Goal: Task Accomplishment & Management: Use online tool/utility

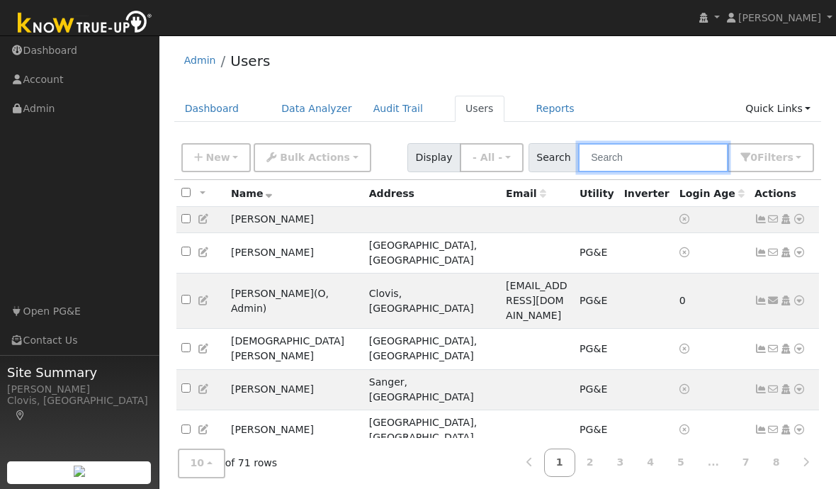
click at [679, 149] on input "text" at bounding box center [653, 157] width 150 height 29
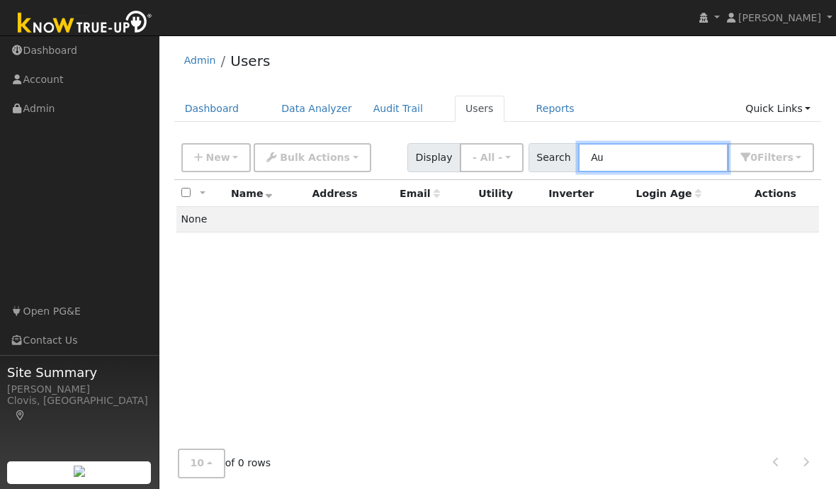
click at [666, 165] on input "Au" at bounding box center [653, 157] width 150 height 29
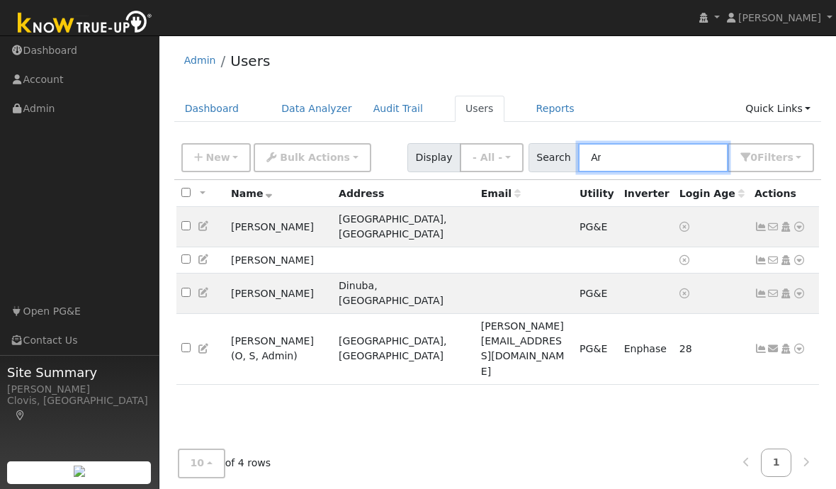
type input "A"
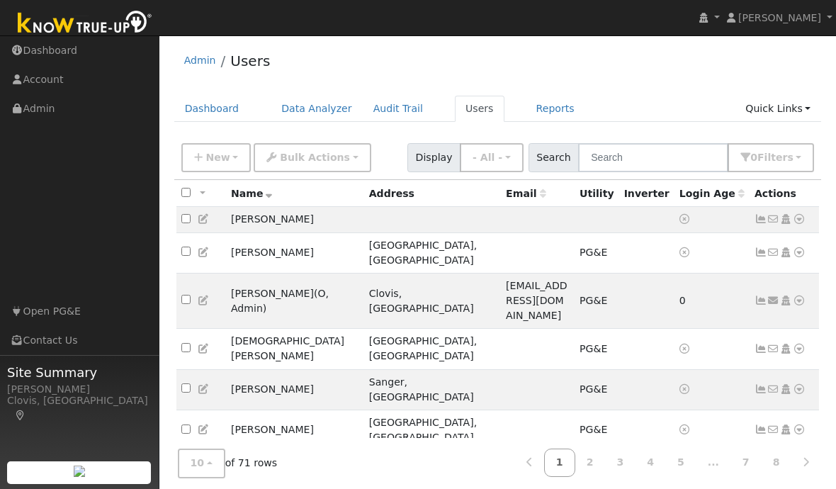
click at [218, 103] on link "Dashboard" at bounding box center [212, 109] width 76 height 26
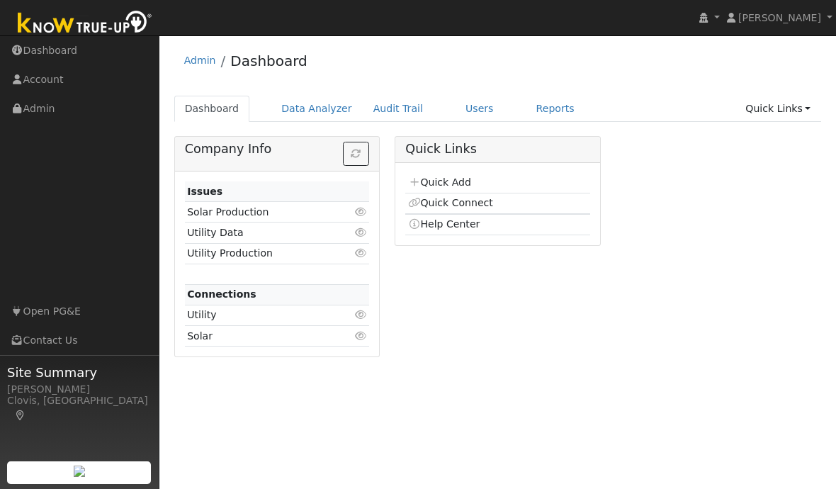
click at [458, 114] on link "Users" at bounding box center [480, 109] width 50 height 26
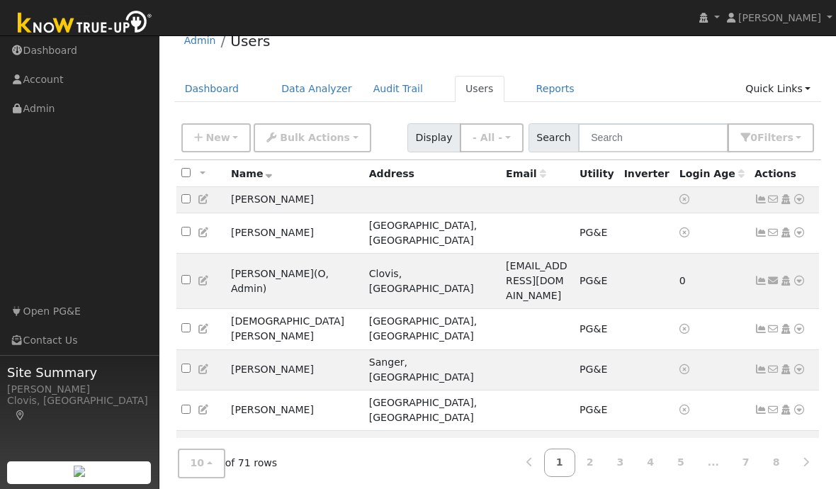
scroll to position [30, 0]
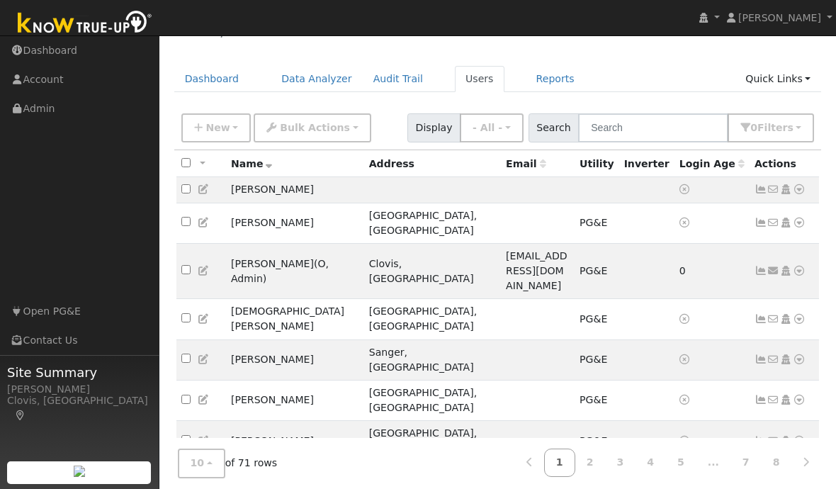
click at [599, 477] on link "2" at bounding box center [590, 463] width 31 height 28
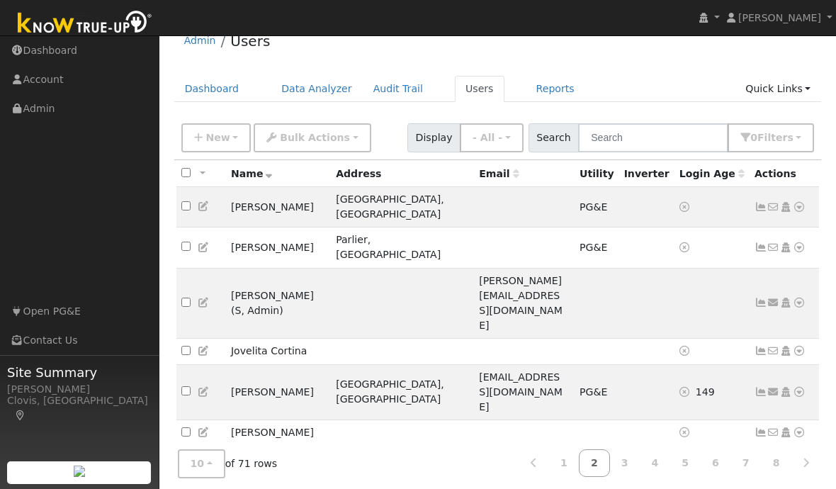
scroll to position [18, 0]
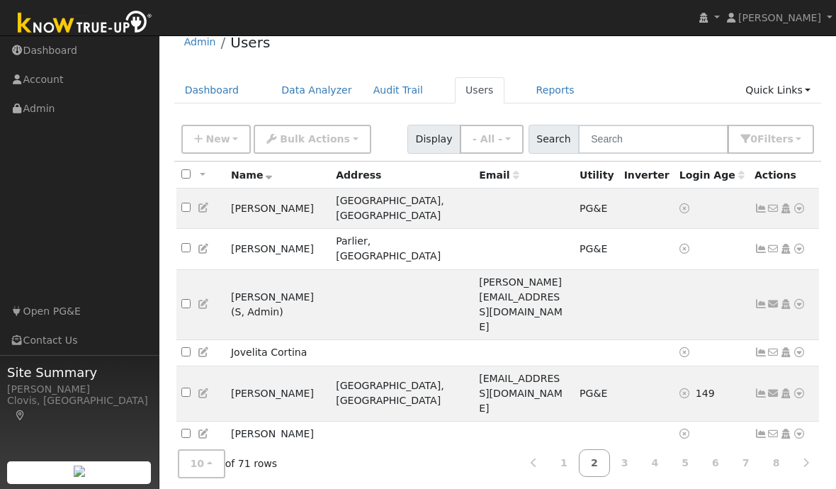
click at [262, 422] on td "[PERSON_NAME]" at bounding box center [278, 435] width 105 height 26
click at [808, 422] on td "No email address Send Email... Copy a Link Reset Password Open Access Data Anal…" at bounding box center [785, 435] width 70 height 26
click at [798, 429] on icon at bounding box center [799, 434] width 13 height 10
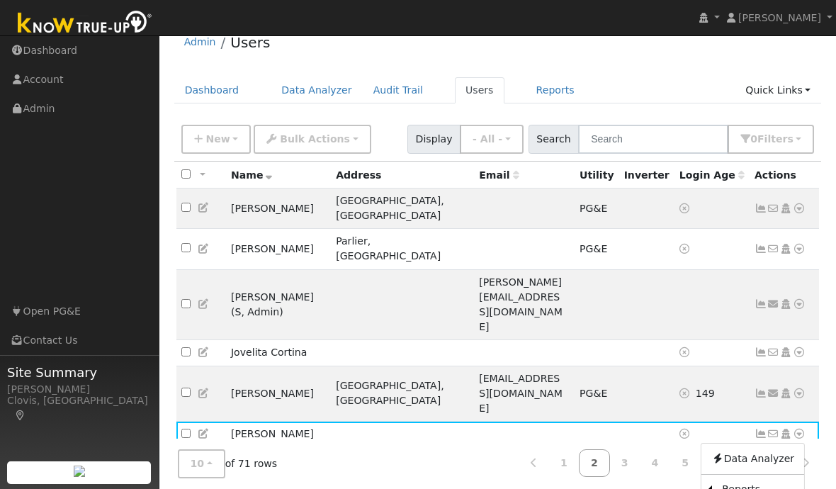
click at [742, 448] on link "Data Analyzer" at bounding box center [752, 458] width 103 height 20
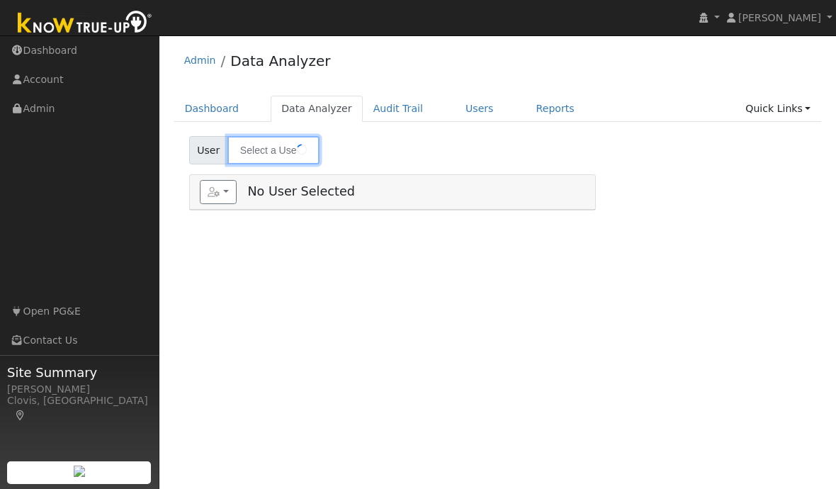
type input "Linda De Avila"
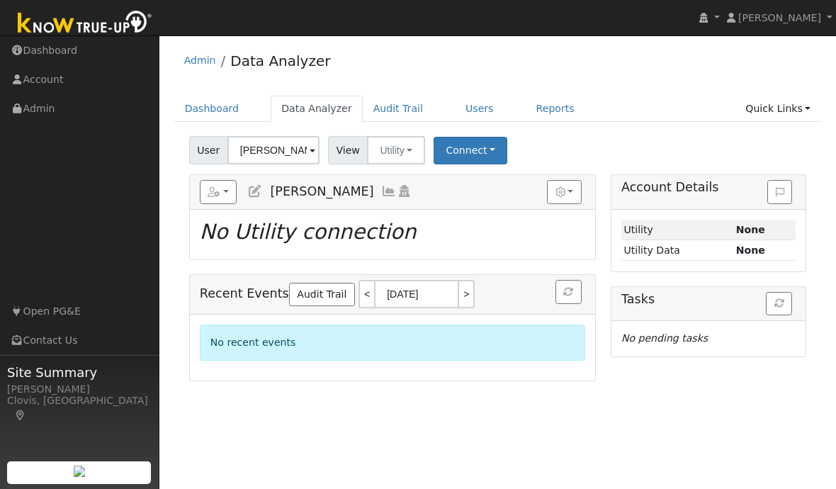
click at [463, 148] on button "Connect" at bounding box center [471, 151] width 74 height 28
click at [476, 176] on link "Select a Provider" at bounding box center [490, 181] width 111 height 20
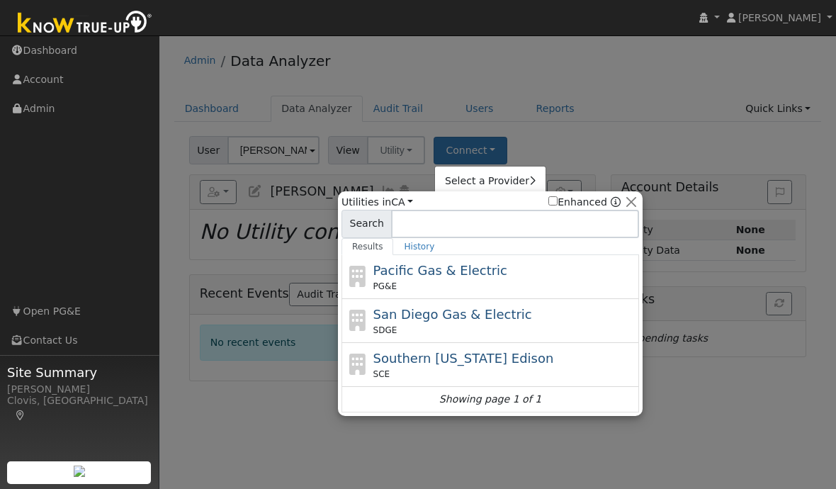
click at [399, 273] on span "Pacific Gas & Electric" at bounding box center [440, 270] width 134 height 15
